Goal: Navigation & Orientation: Find specific page/section

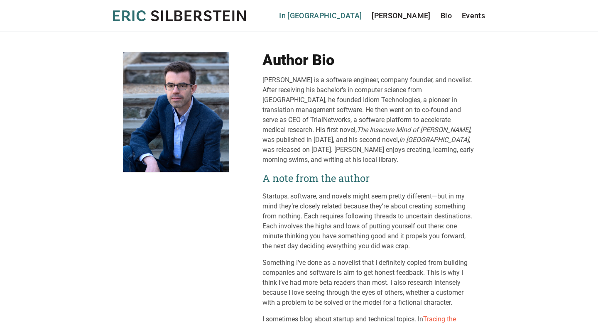
click at [362, 16] on link "In [GEOGRAPHIC_DATA]" at bounding box center [320, 16] width 83 height 12
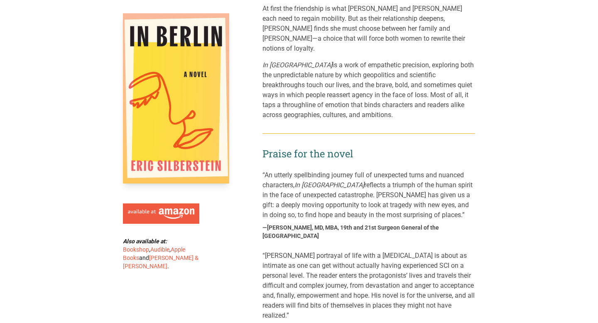
scroll to position [61, 0]
